Goal: Task Accomplishment & Management: Use online tool/utility

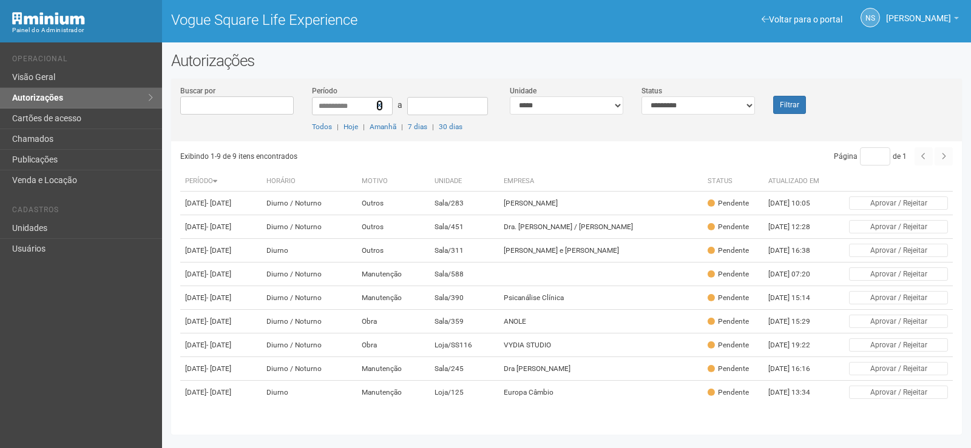
click at [379, 104] on icon at bounding box center [379, 105] width 7 height 8
drag, startPoint x: 0, startPoint y: 0, endPoint x: 717, endPoint y: 103, distance: 724.0
click at [717, 103] on select "**********" at bounding box center [697, 105] width 113 height 18
select select "*"
click at [641, 96] on select "**********" at bounding box center [697, 105] width 113 height 18
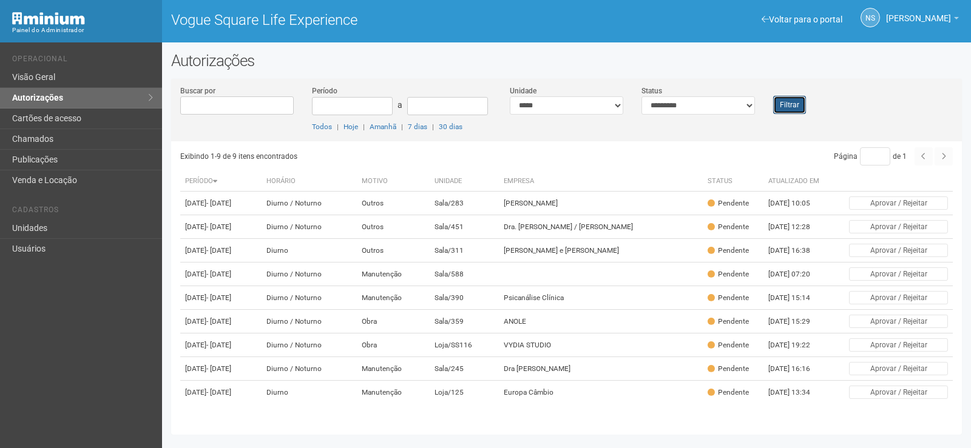
click at [782, 104] on button "Filtrar" at bounding box center [789, 105] width 33 height 18
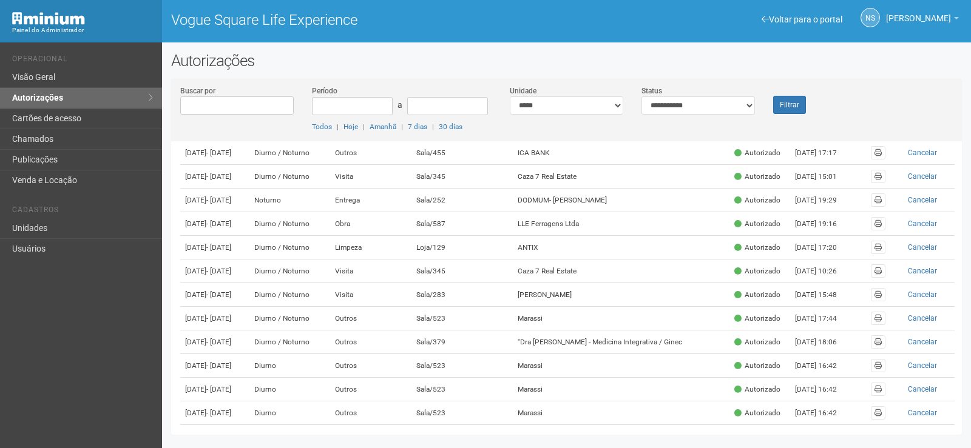
scroll to position [397, 0]
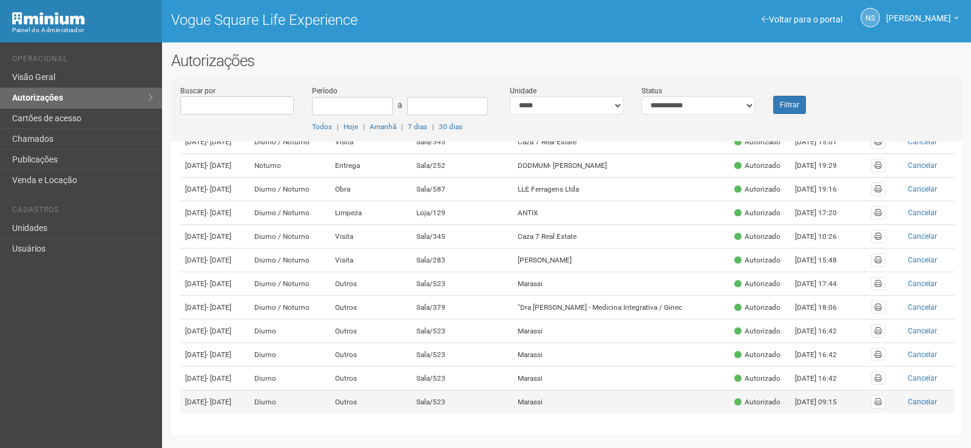
click at [499, 403] on td "Sala/523" at bounding box center [462, 403] width 102 height 24
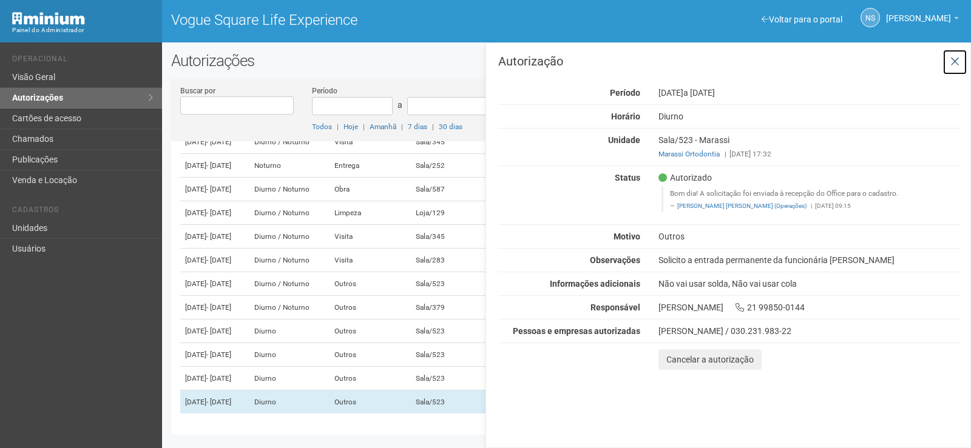
click at [953, 54] on button at bounding box center [954, 62] width 25 height 26
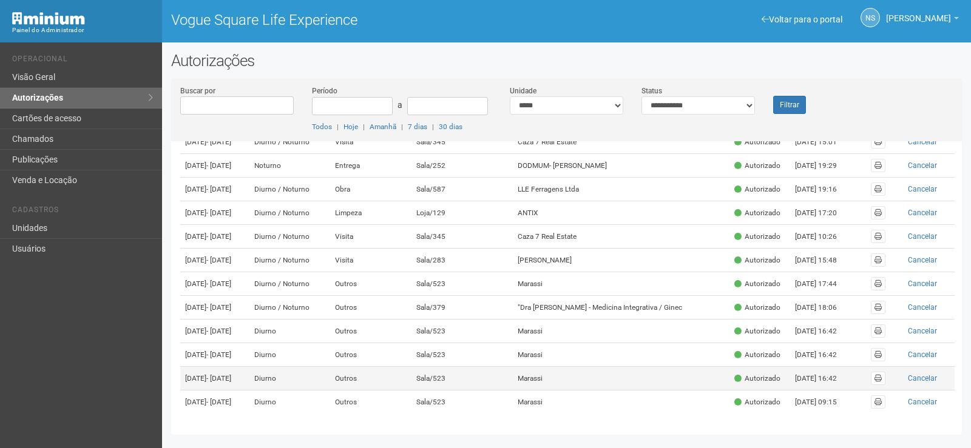
click at [468, 367] on td "Sala/523" at bounding box center [462, 379] width 102 height 24
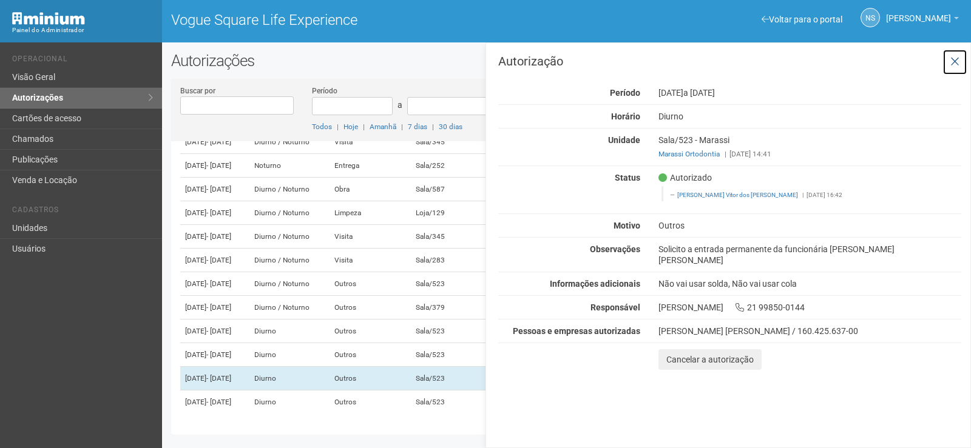
drag, startPoint x: 951, startPoint y: 61, endPoint x: 902, endPoint y: 117, distance: 74.4
click at [952, 61] on icon at bounding box center [954, 62] width 9 height 12
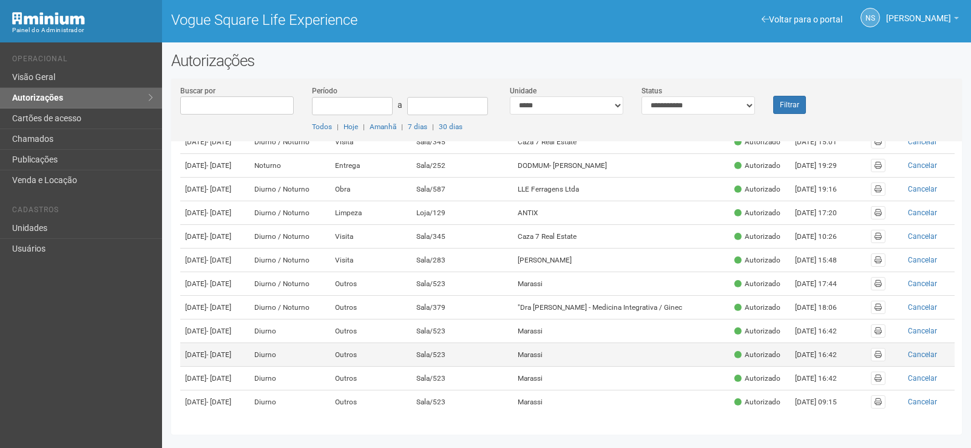
click at [373, 343] on td "Outros" at bounding box center [370, 355] width 81 height 24
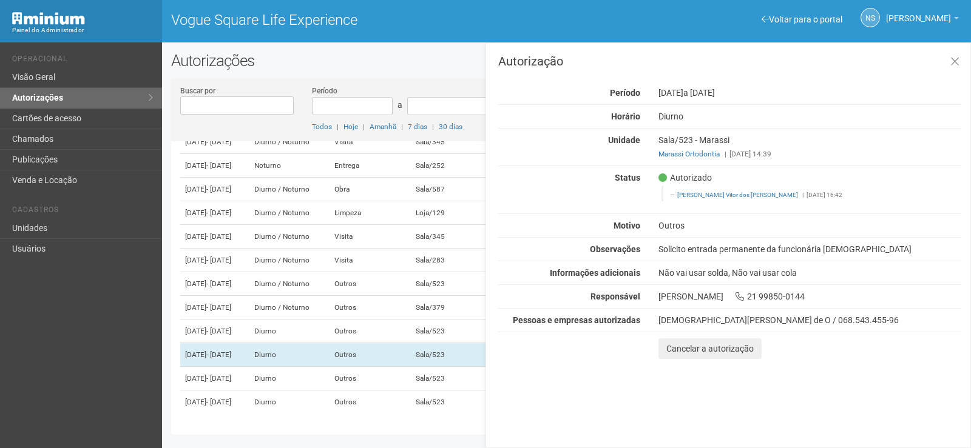
click at [953, 83] on div "Autorização Período 02/04/2024 a 02/05/2027 Horário Diurno Unidade Sala/523 - M…" at bounding box center [729, 207] width 463 height 304
click at [954, 70] on button at bounding box center [954, 62] width 25 height 26
